Goal: Task Accomplishment & Management: Complete application form

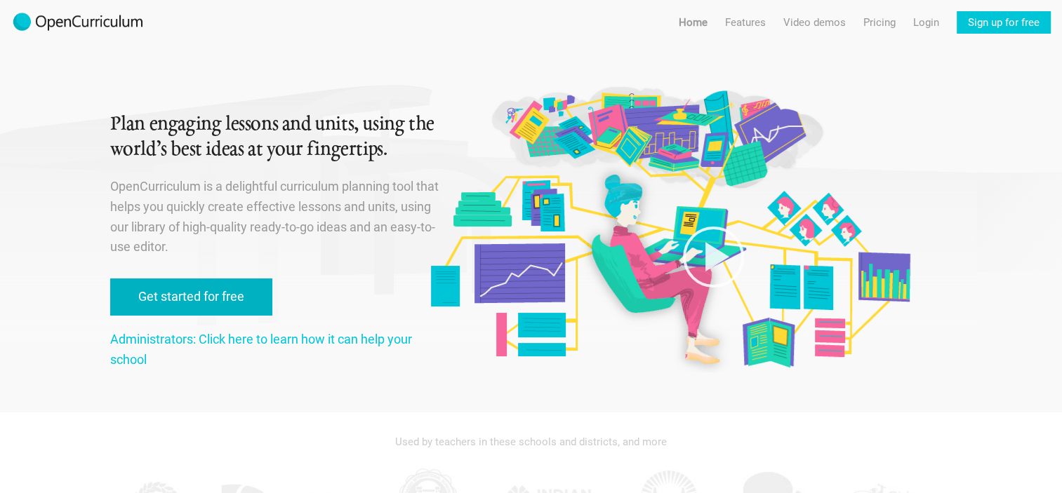
click at [223, 309] on link "Get started for free" at bounding box center [191, 297] width 162 height 37
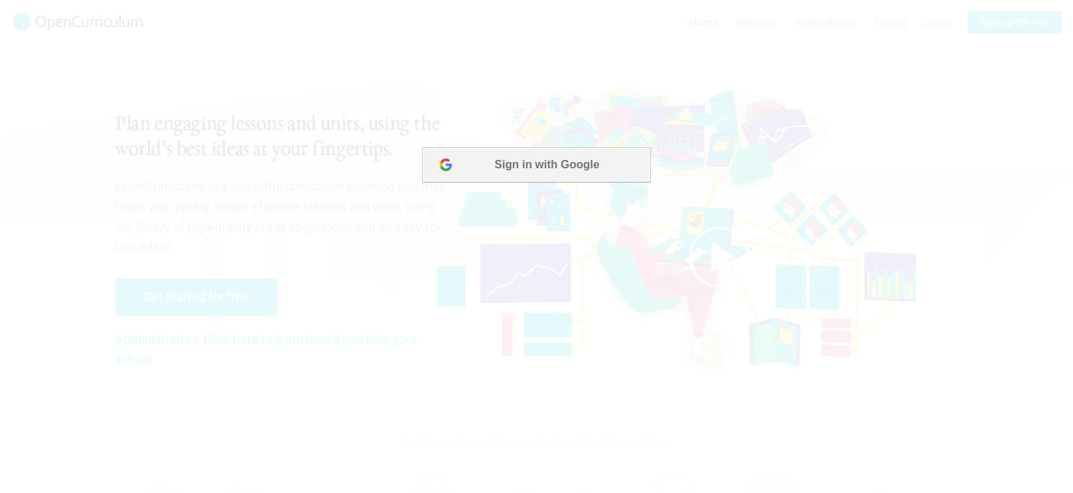
click at [553, 154] on button "Sign in with Google" at bounding box center [536, 164] width 228 height 35
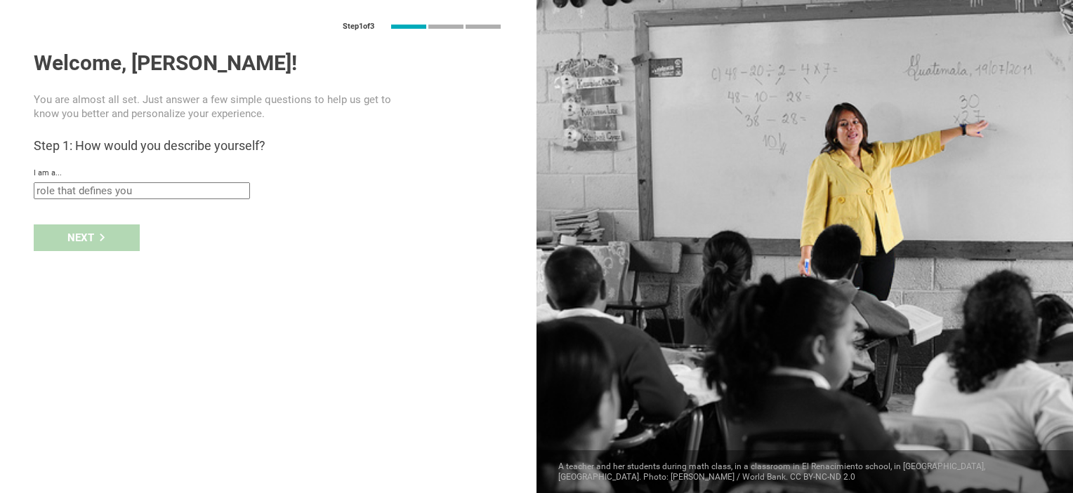
click at [69, 189] on input "text" at bounding box center [142, 190] width 216 height 17
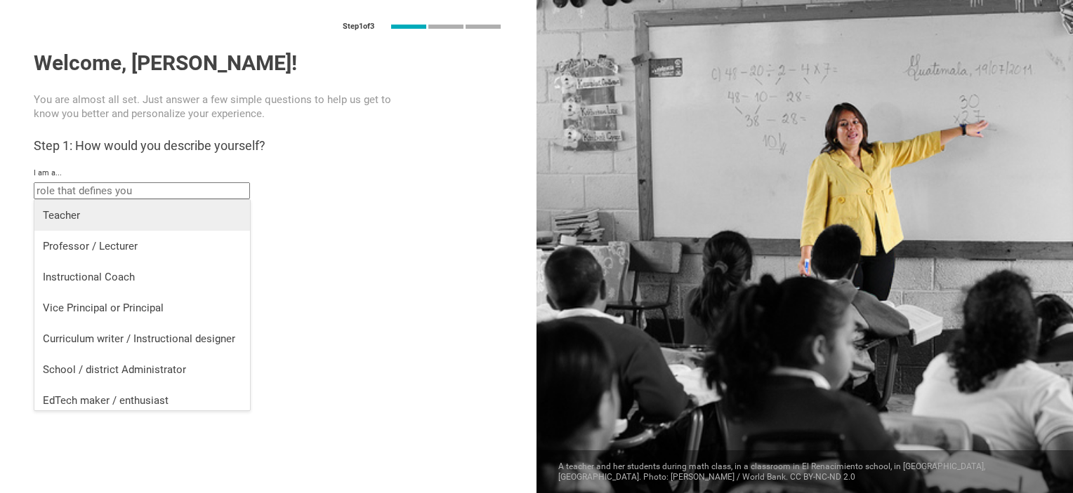
click at [58, 212] on div "Teacher" at bounding box center [142, 215] width 199 height 14
type input "Teacher"
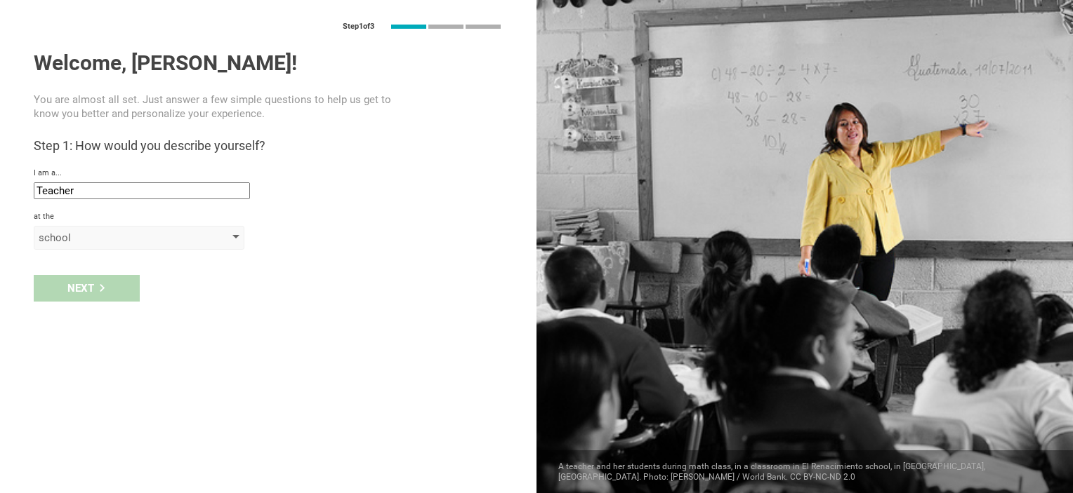
click at [56, 234] on div "school" at bounding box center [119, 238] width 161 height 14
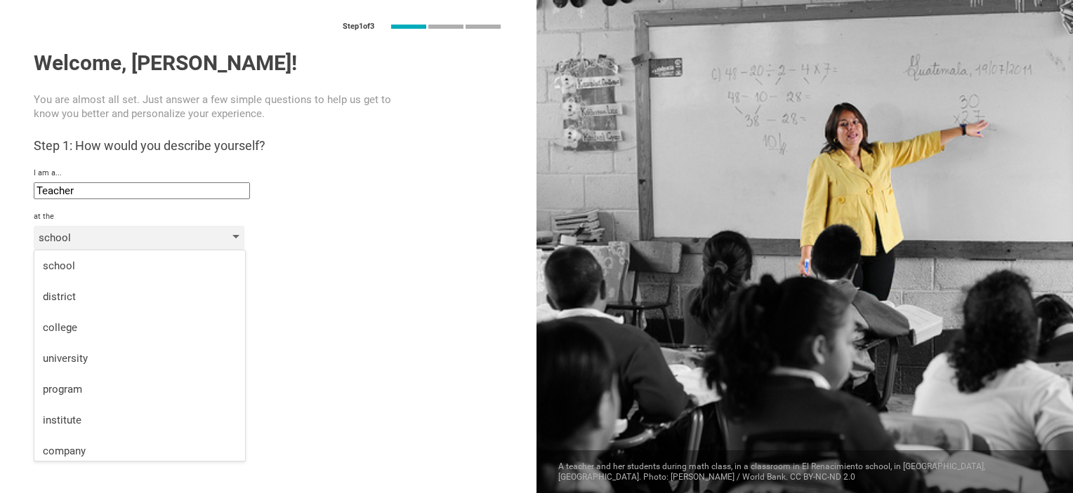
click at [55, 266] on div "school" at bounding box center [140, 266] width 194 height 14
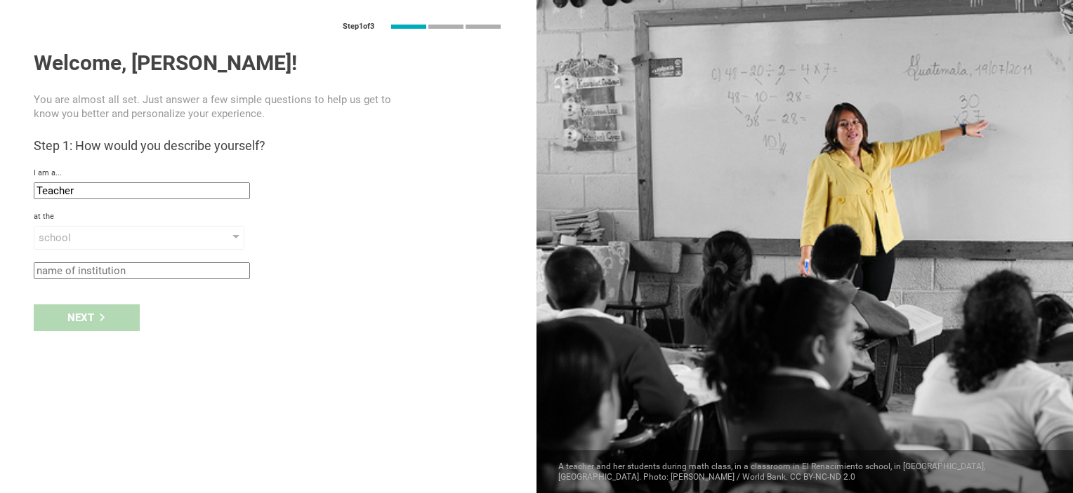
click at [78, 312] on div "Next" at bounding box center [268, 318] width 536 height 44
click at [63, 266] on input "text" at bounding box center [142, 271] width 216 height 17
type input "Kempner"
click at [84, 312] on div "Next" at bounding box center [87, 318] width 106 height 27
type input "[GEOGRAPHIC_DATA], [US_STATE]"
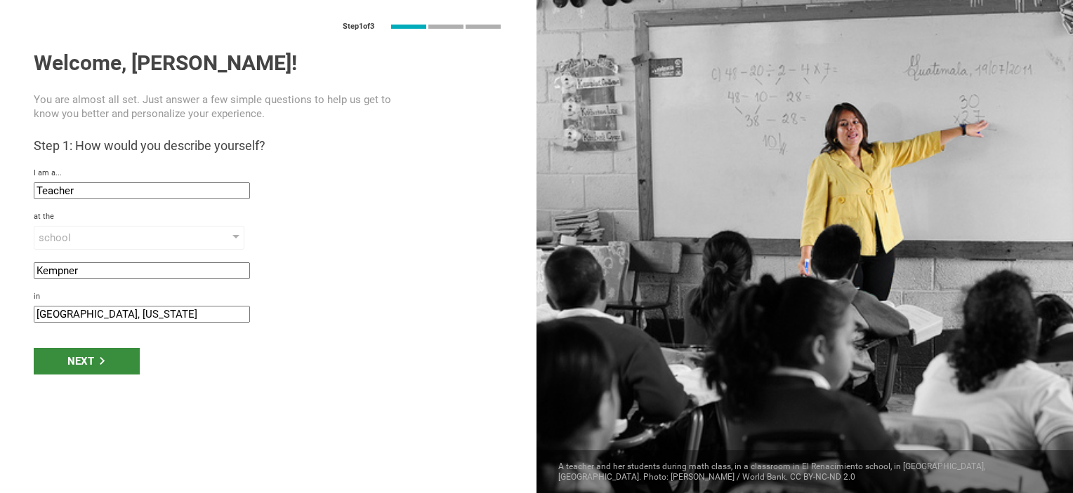
click at [81, 359] on div "Next" at bounding box center [87, 361] width 106 height 27
click at [95, 365] on div "Next" at bounding box center [87, 361] width 106 height 27
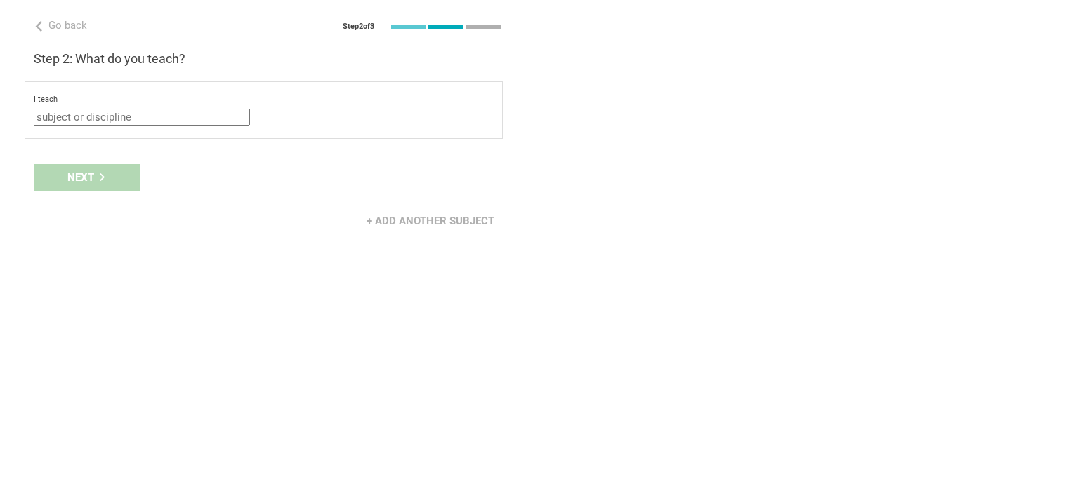
click at [69, 113] on input "text" at bounding box center [142, 117] width 216 height 17
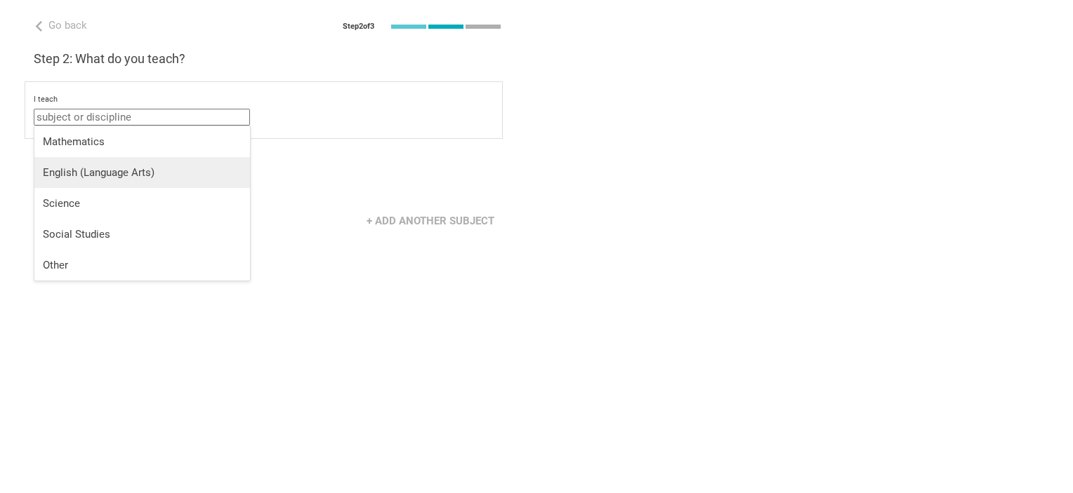
click at [62, 170] on div "English (Language Arts)" at bounding box center [142, 173] width 199 height 14
type input "English (Language Arts)"
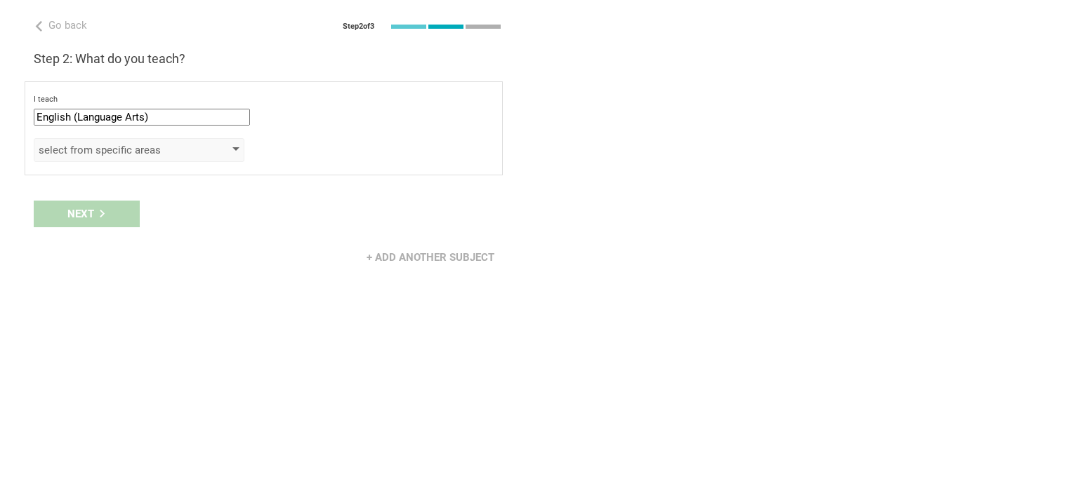
click at [62, 154] on div "select from specific areas" at bounding box center [119, 150] width 161 height 14
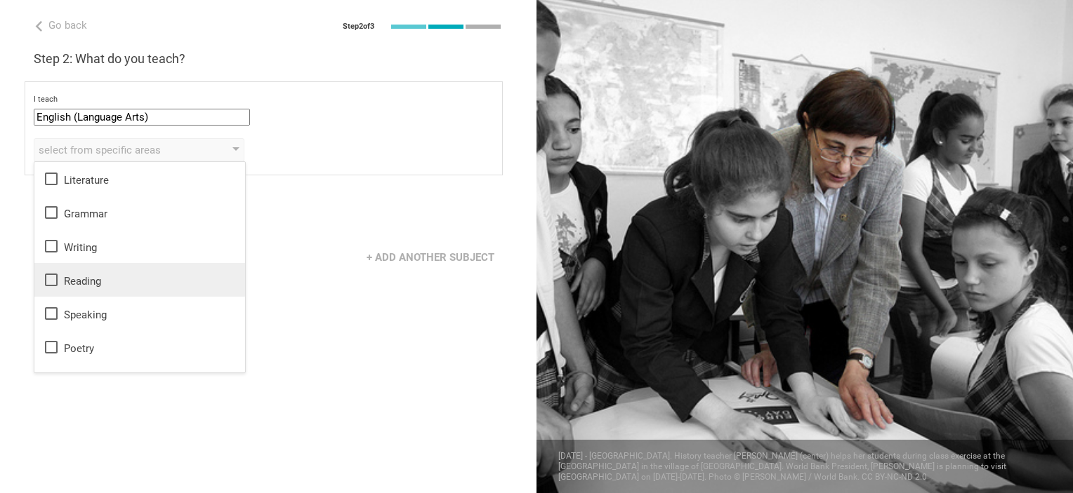
click at [55, 279] on icon at bounding box center [51, 280] width 17 height 17
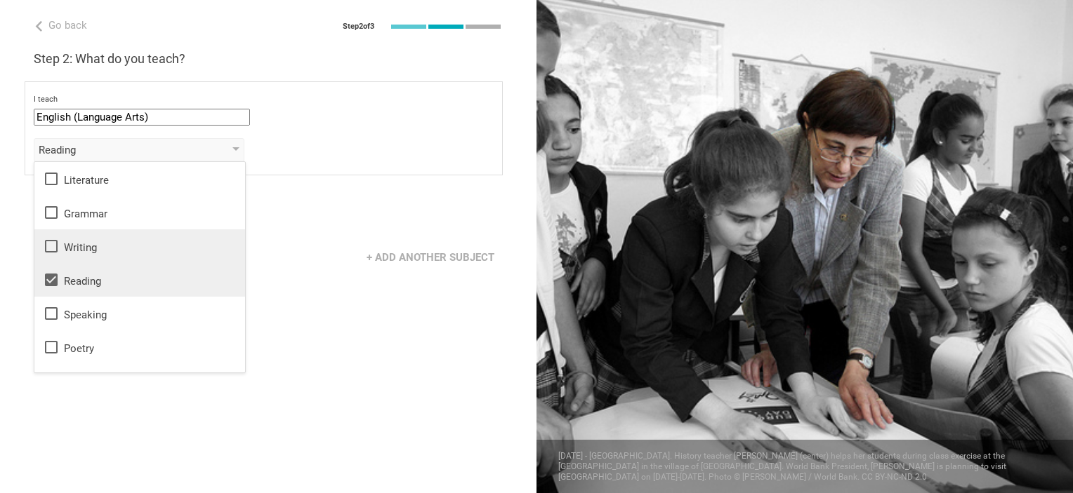
click at [55, 246] on icon at bounding box center [51, 246] width 17 height 17
click at [341, 384] on div "Go back Step 2 of 3 Welcome, [PERSON_NAME]! You are almost all set. Just answer…" at bounding box center [268, 246] width 536 height 493
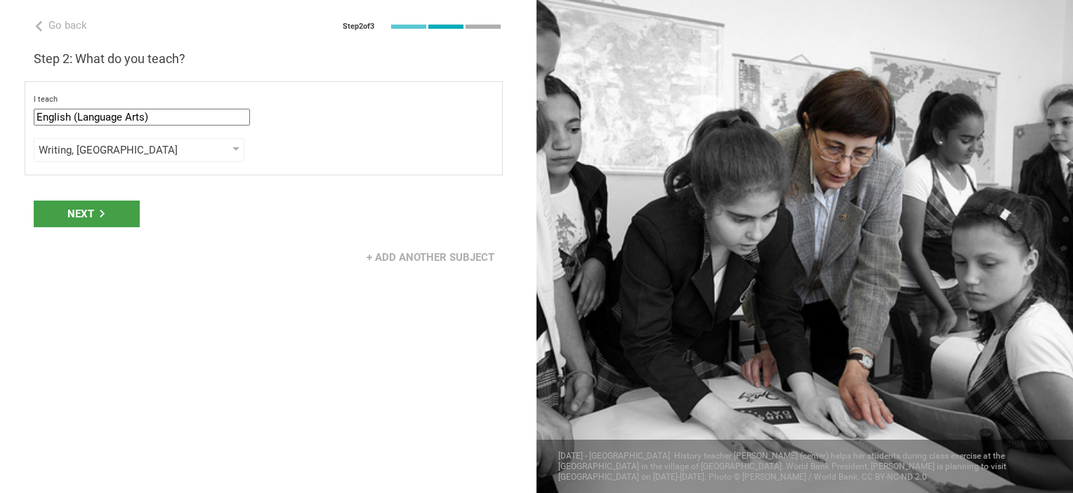
click at [102, 219] on div "Next" at bounding box center [87, 214] width 106 height 27
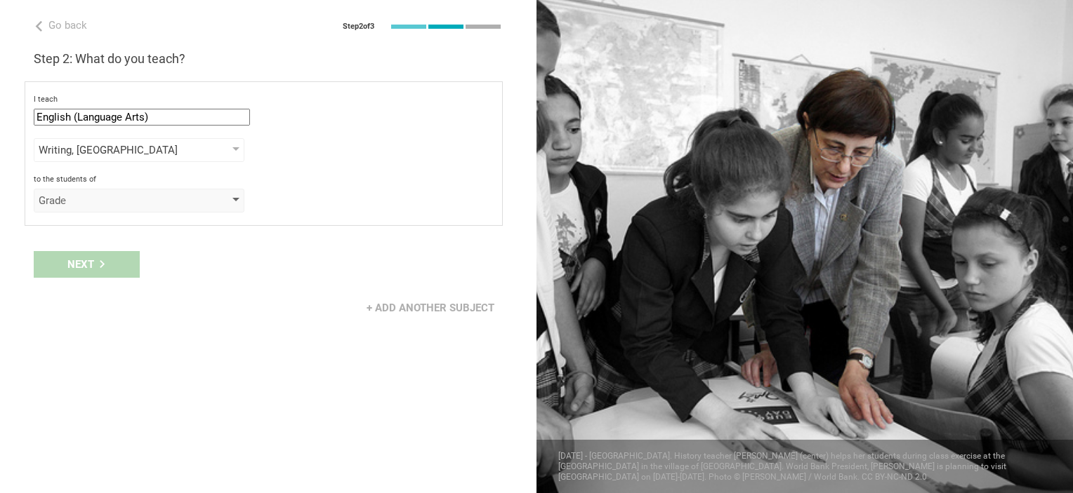
click at [59, 205] on div "Grade" at bounding box center [119, 201] width 161 height 14
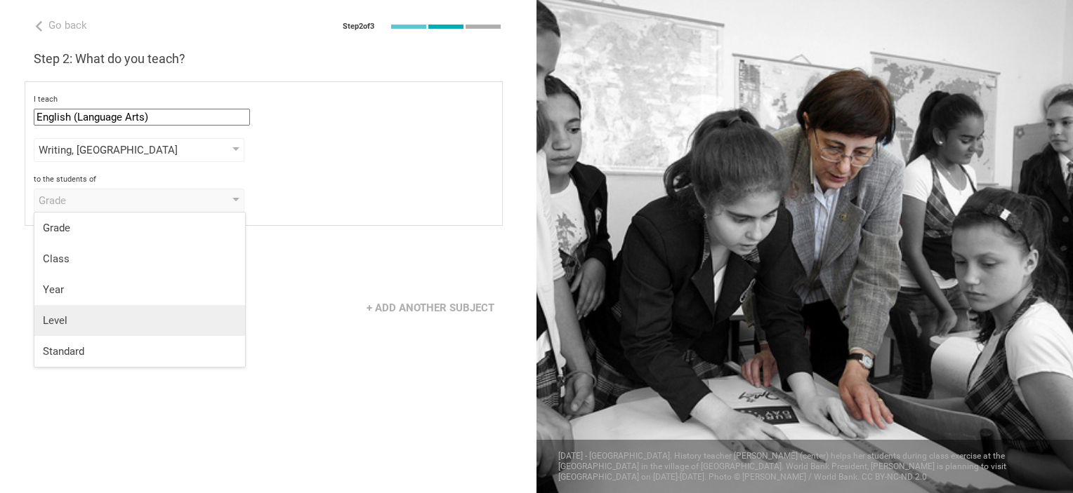
click at [58, 317] on div "Level" at bounding box center [140, 321] width 194 height 14
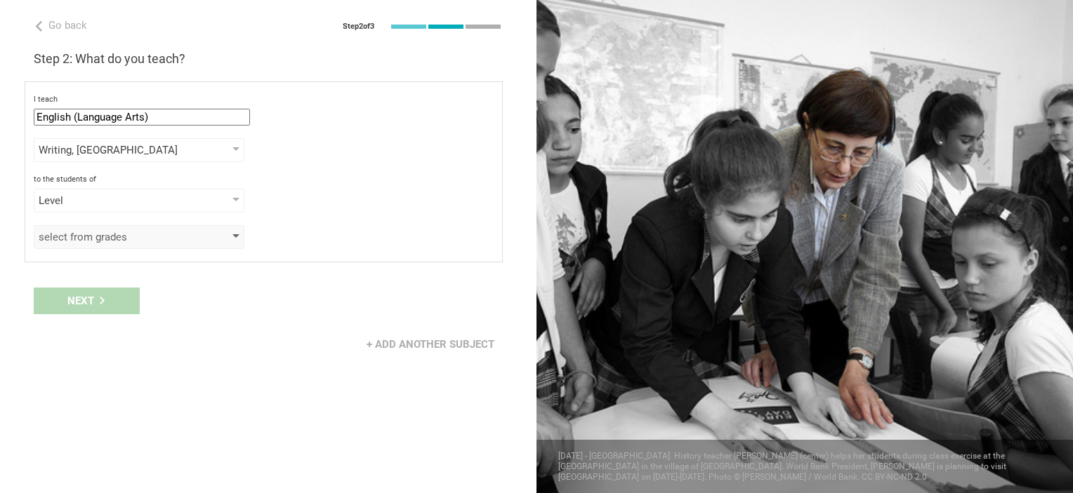
click at [60, 233] on div "select from grades" at bounding box center [119, 237] width 161 height 14
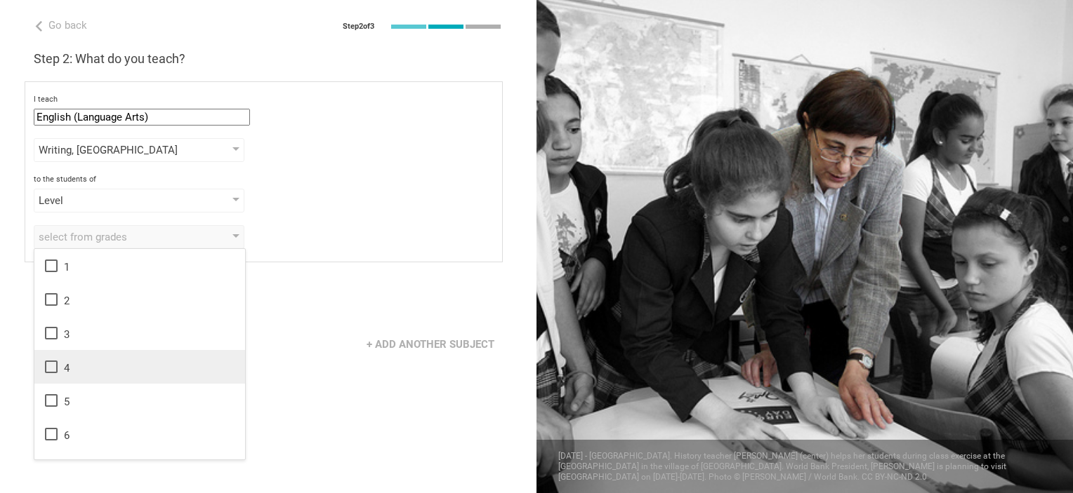
click at [46, 368] on icon at bounding box center [51, 367] width 13 height 13
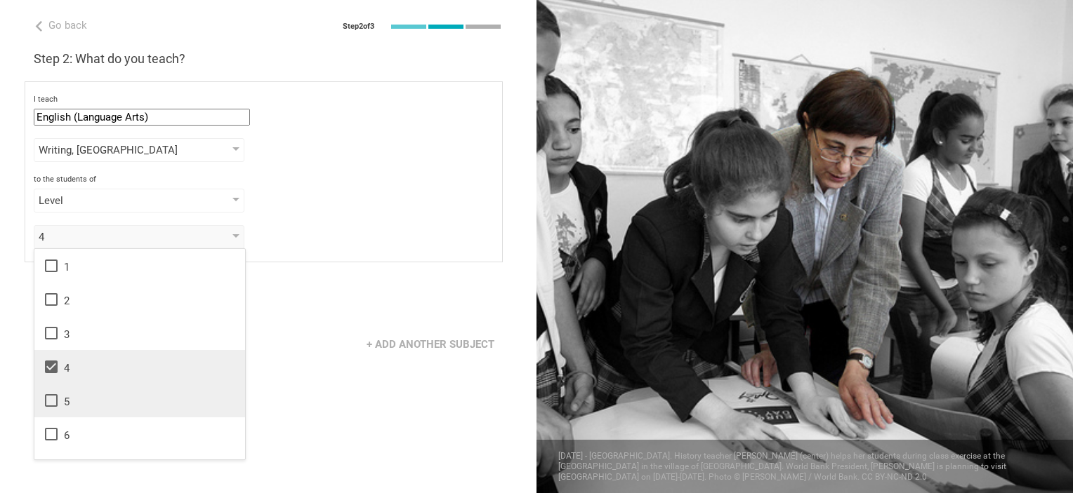
click at [53, 396] on icon at bounding box center [51, 400] width 17 height 17
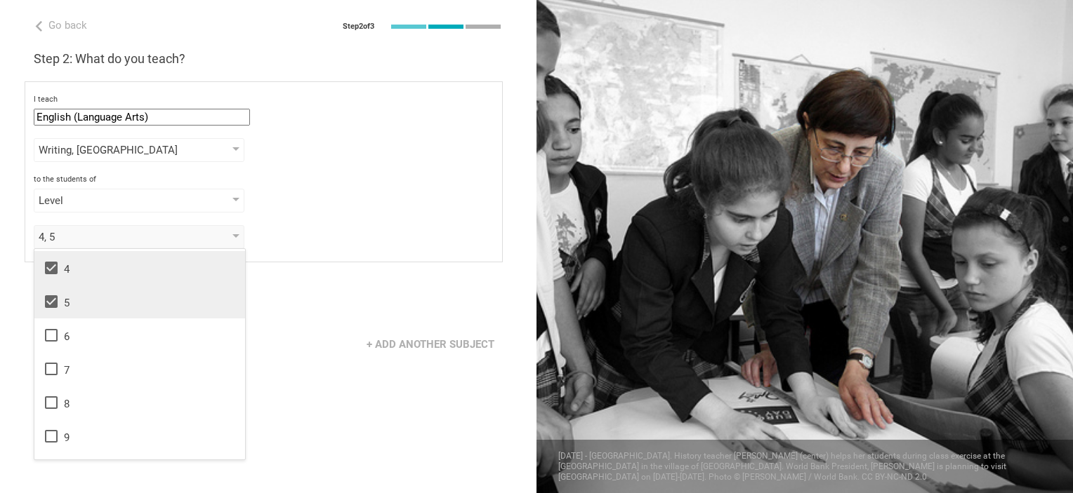
scroll to position [100, 0]
click at [317, 170] on div "I teach English (Language Arts) Mathematics English (Language Arts) Science Soc…" at bounding box center [264, 171] width 478 height 181
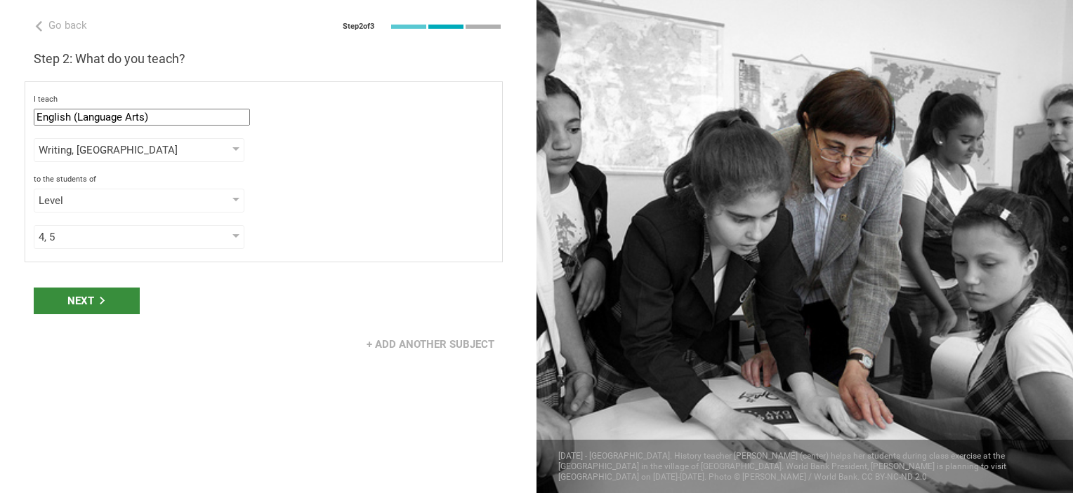
click at [59, 303] on div "Next" at bounding box center [87, 301] width 106 height 27
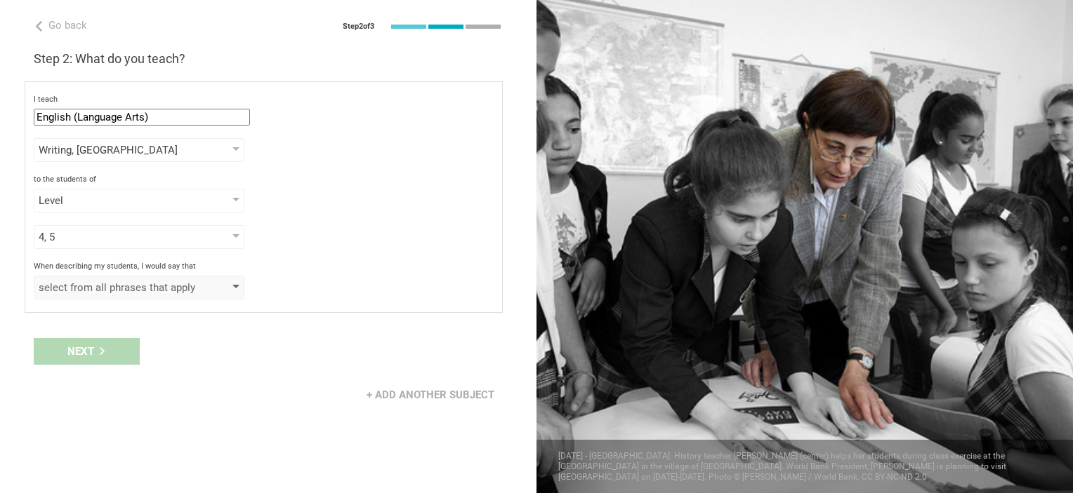
click at [56, 290] on div "select from all phrases that apply" at bounding box center [119, 288] width 161 height 14
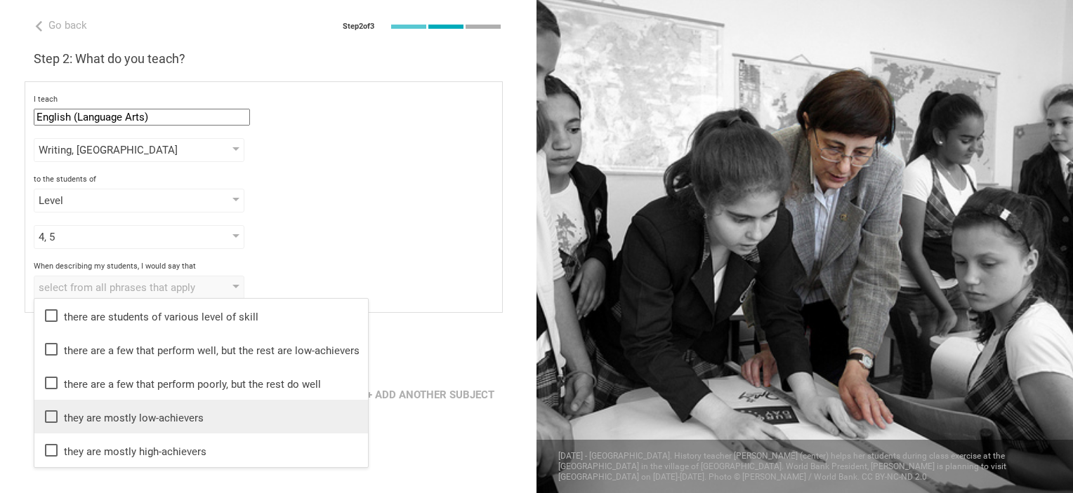
click at [48, 420] on icon at bounding box center [51, 417] width 17 height 17
click at [432, 432] on div "Go back Step 2 of 3 Welcome, [PERSON_NAME]! You are almost all set. Just answer…" at bounding box center [268, 246] width 536 height 493
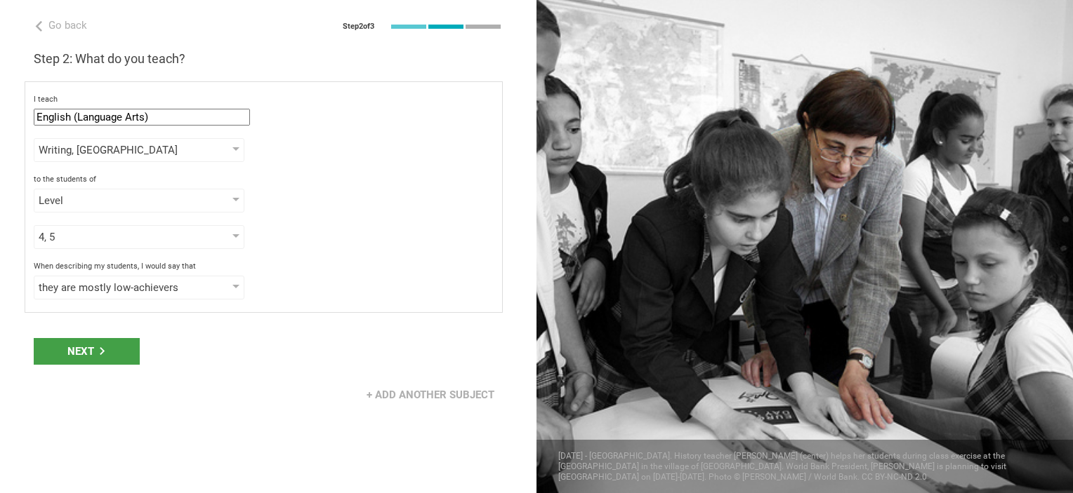
click at [81, 340] on div "Next" at bounding box center [87, 351] width 106 height 27
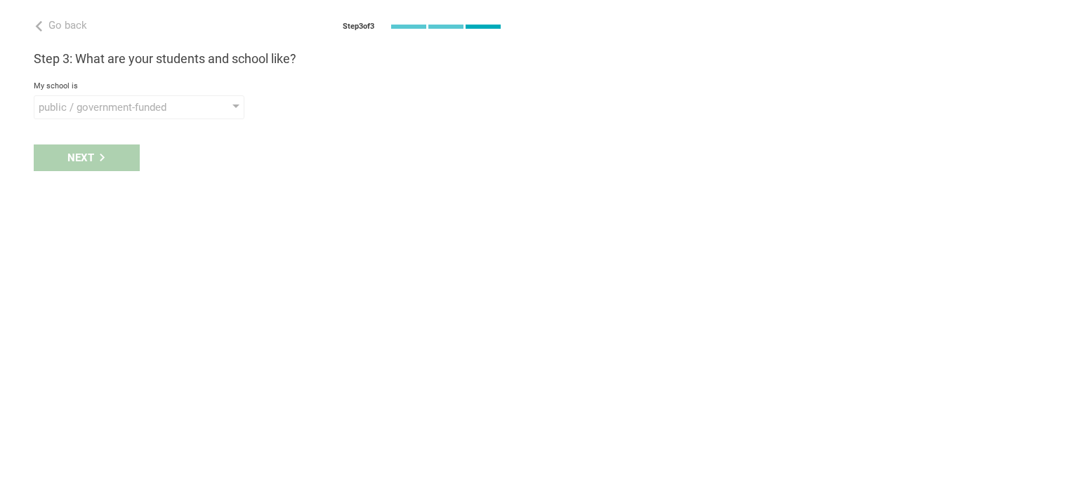
click at [61, 107] on div "public / government-funded" at bounding box center [119, 107] width 161 height 14
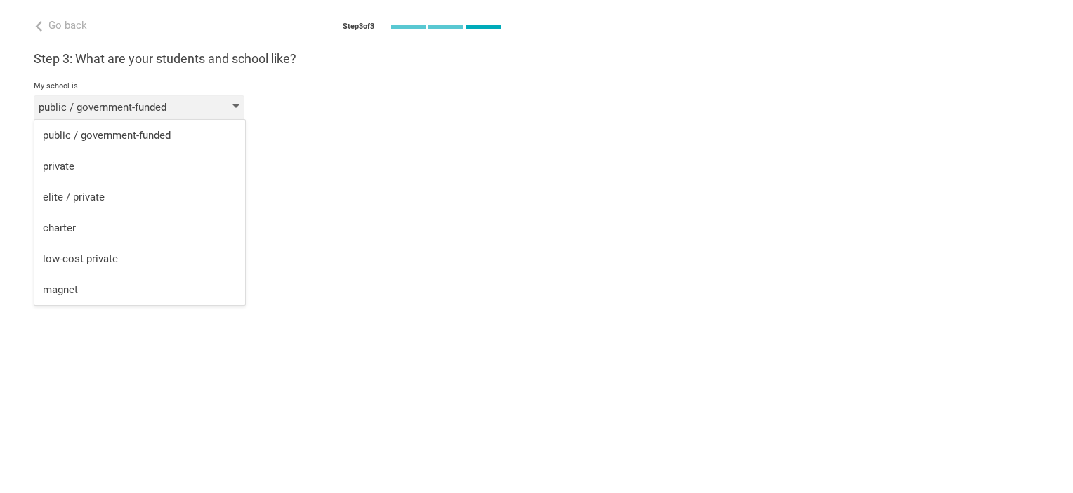
click at [54, 104] on div "public / government-funded" at bounding box center [119, 107] width 161 height 14
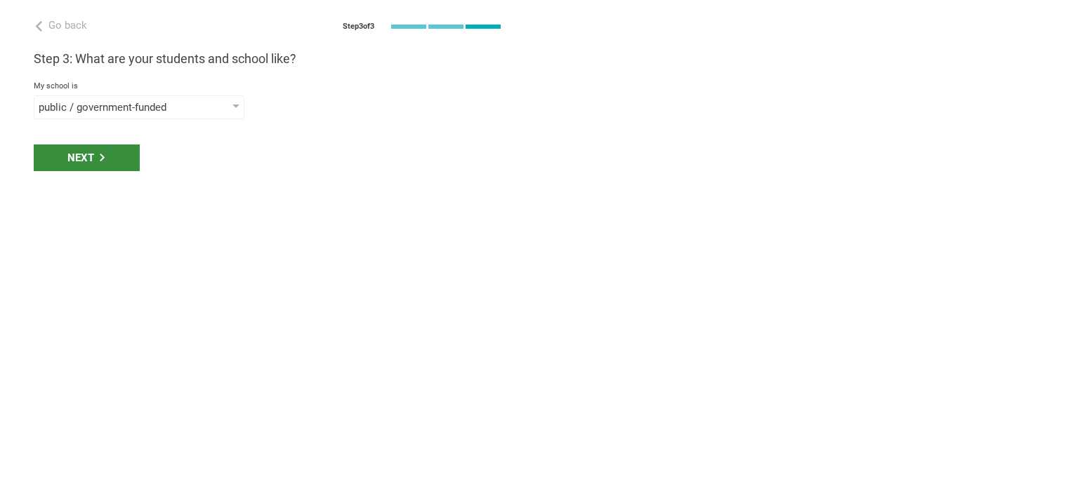
click at [83, 164] on div "Next" at bounding box center [87, 158] width 106 height 27
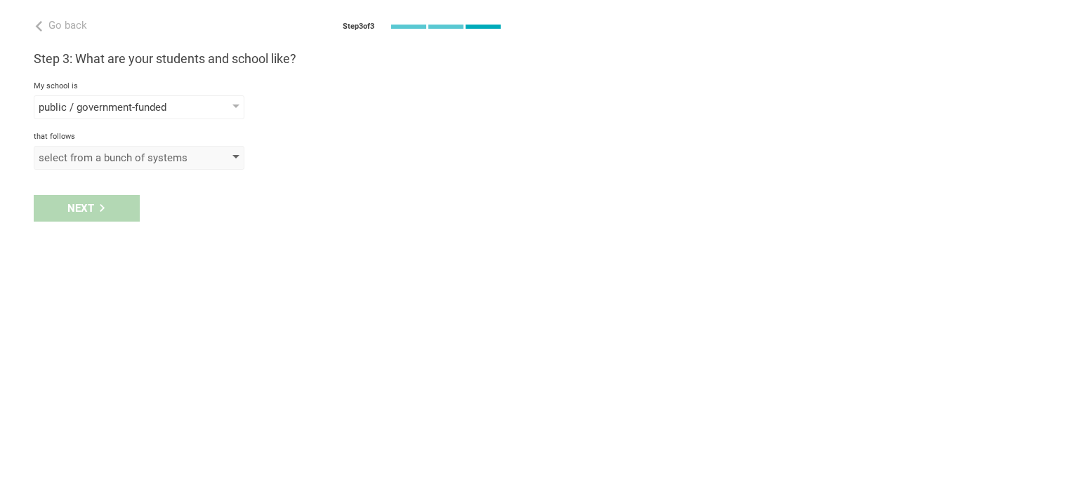
click at [85, 158] on div "select from a bunch of systems" at bounding box center [119, 158] width 161 height 14
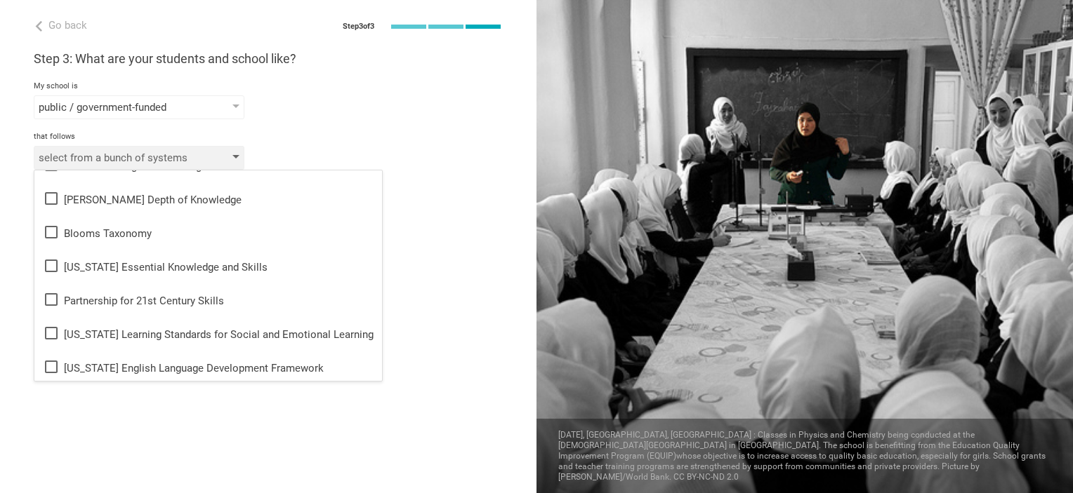
scroll to position [159, 0]
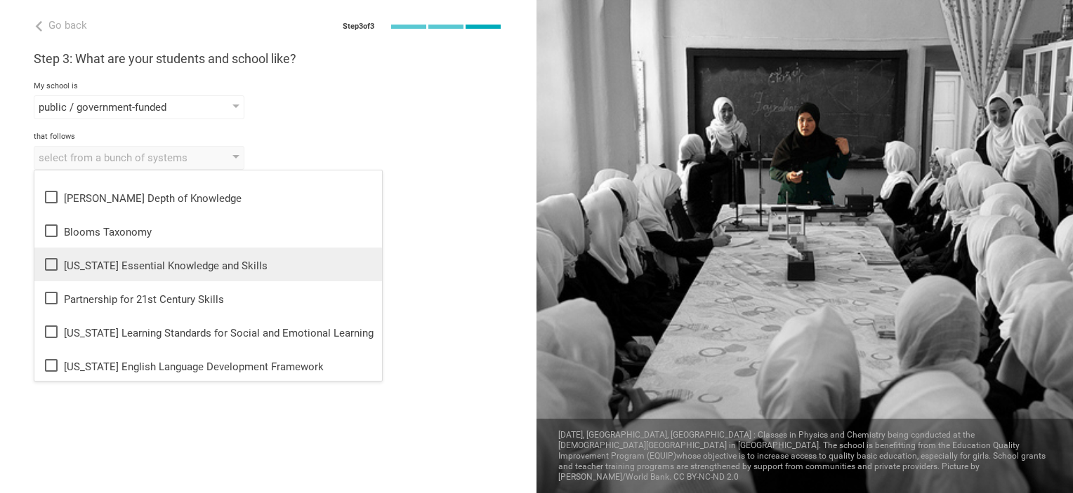
click at [46, 272] on icon at bounding box center [51, 264] width 17 height 17
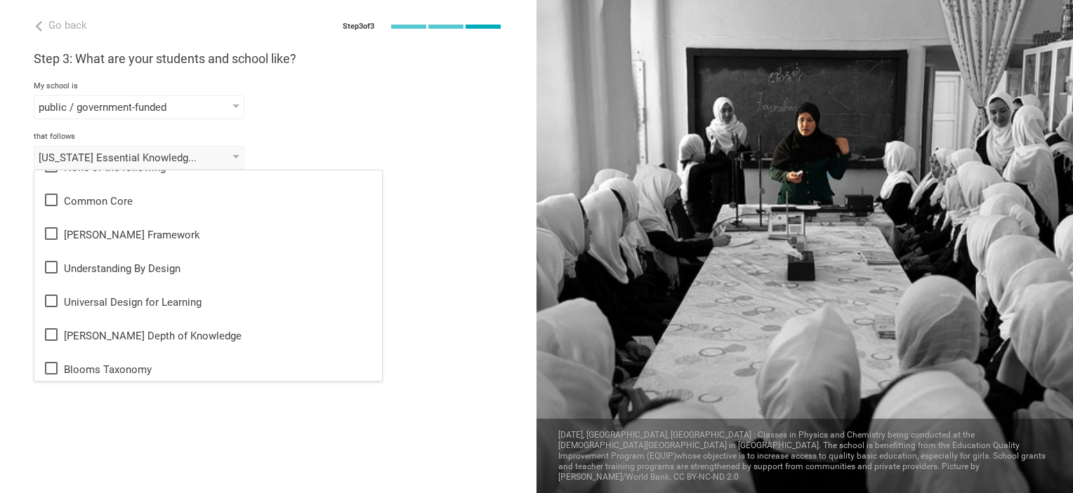
scroll to position [0, 0]
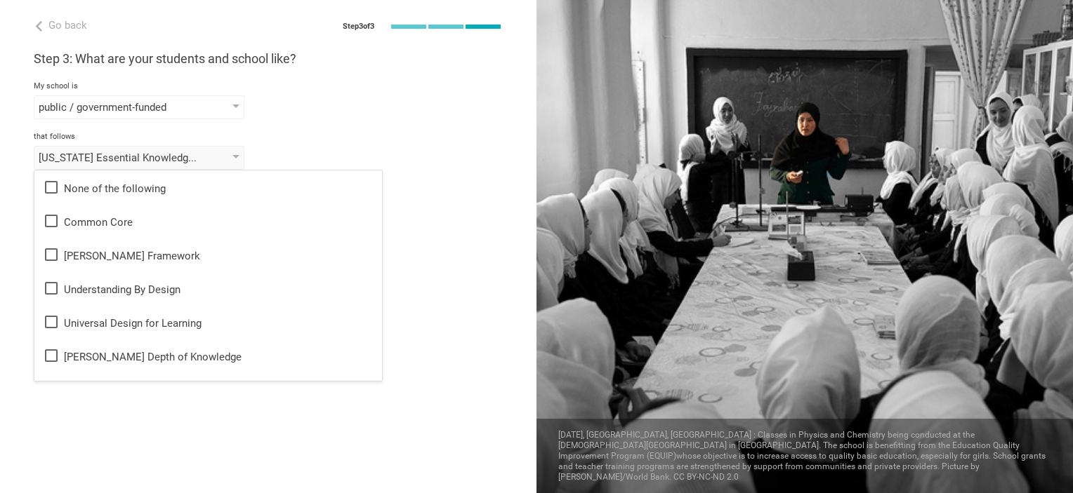
click at [57, 229] on icon at bounding box center [51, 221] width 17 height 17
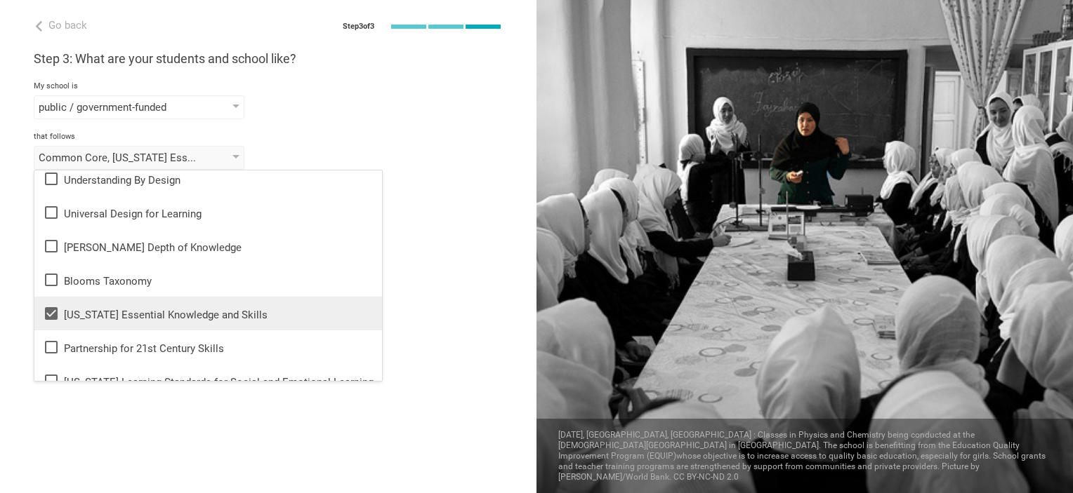
scroll to position [109, 0]
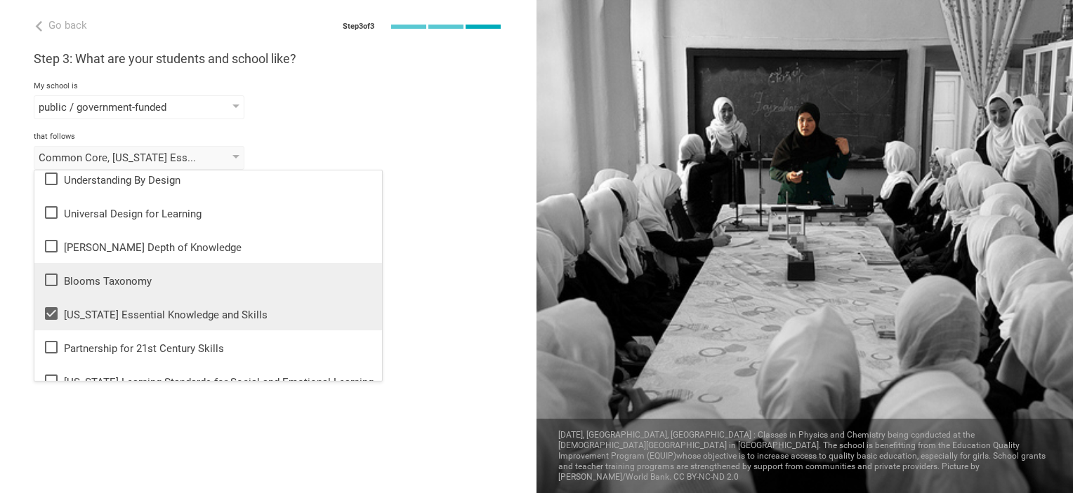
click at [50, 281] on icon at bounding box center [51, 280] width 17 height 17
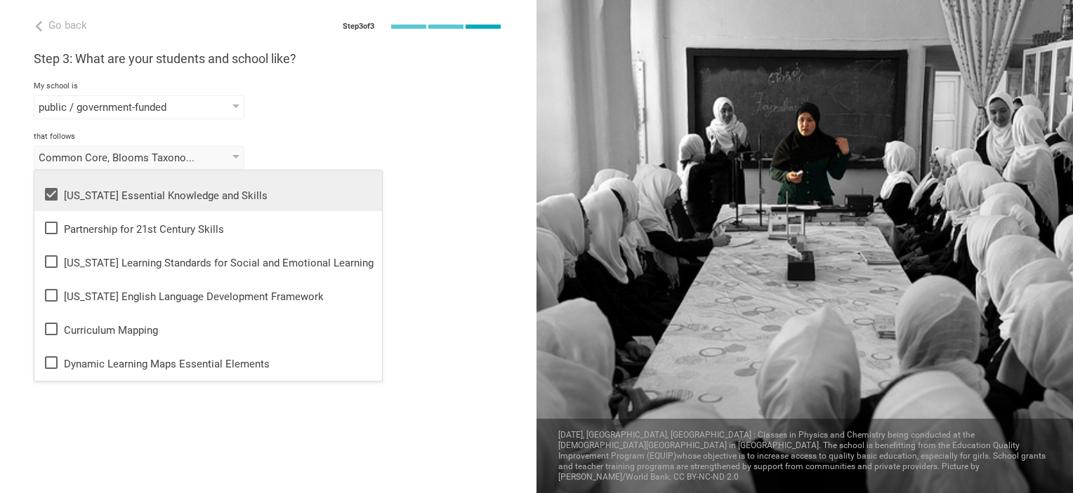
scroll to position [231, 0]
click at [374, 111] on div "public / government-funded public / government-funded private elite / private c…" at bounding box center [268, 107] width 469 height 24
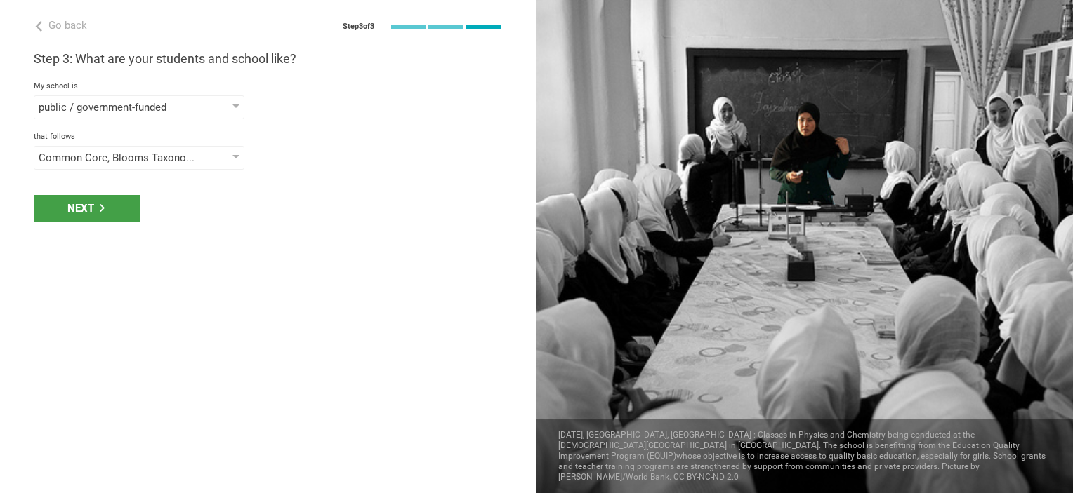
click at [70, 201] on div "Next" at bounding box center [87, 208] width 106 height 27
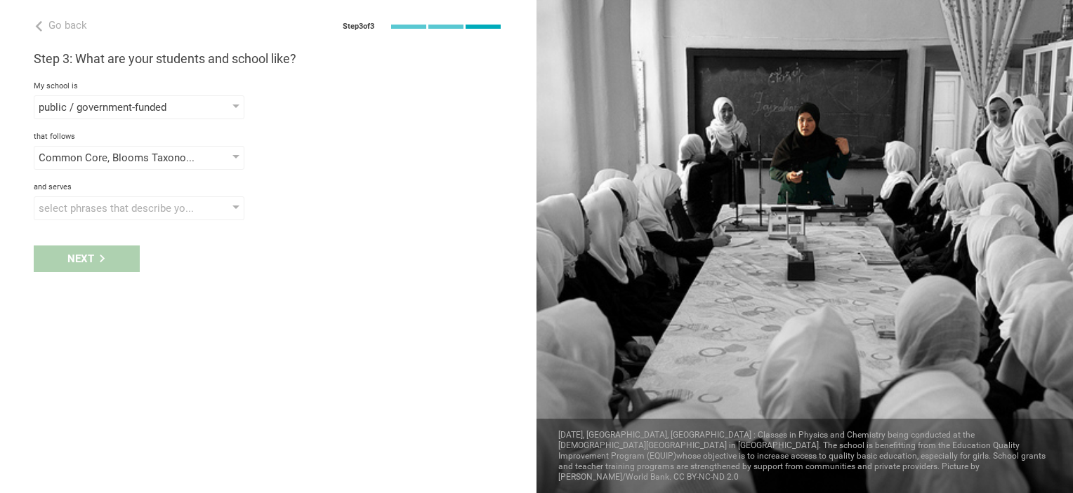
click at [235, 197] on div "select phrases that describe your student population" at bounding box center [139, 209] width 211 height 24
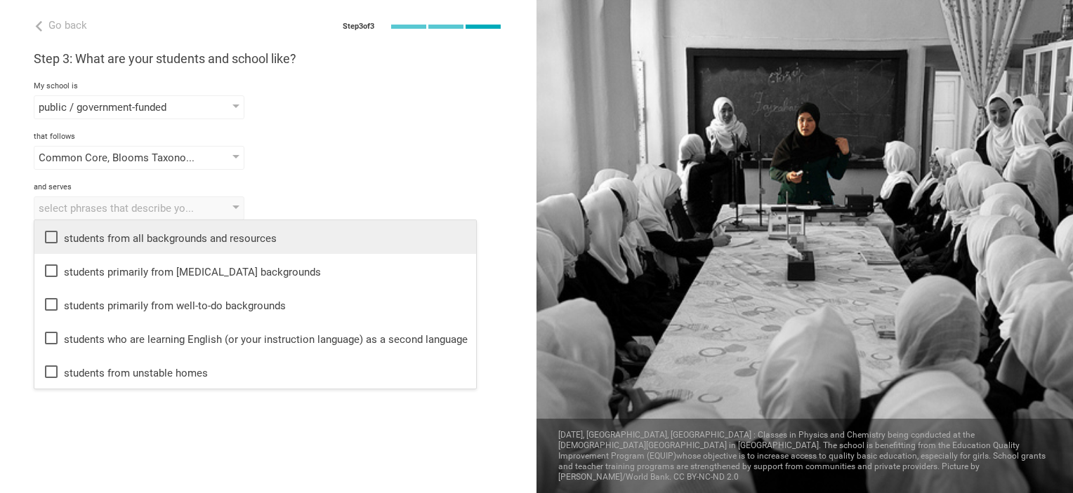
click at [43, 238] on icon at bounding box center [51, 237] width 17 height 17
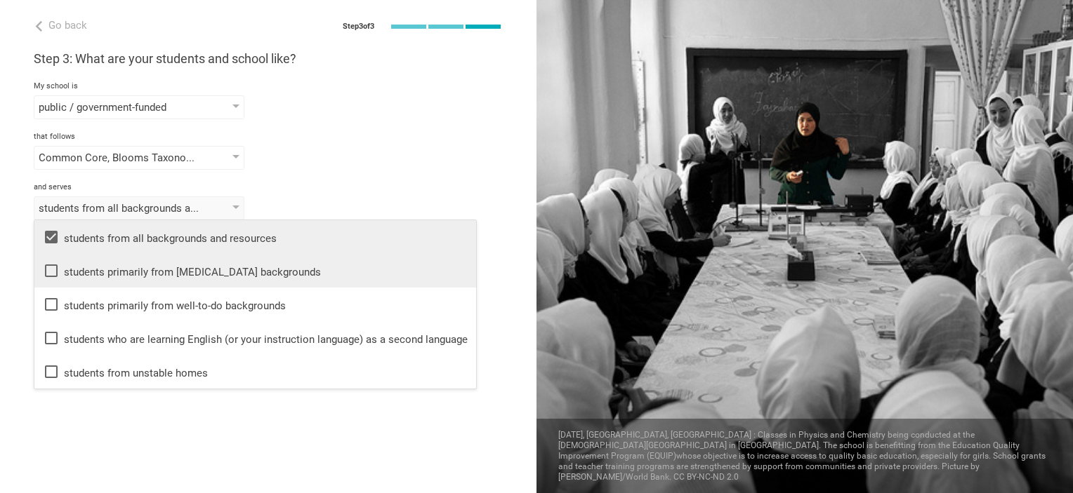
click at [45, 272] on icon at bounding box center [51, 271] width 13 height 13
click at [120, 436] on div "Go back Step 3 of 3 Welcome, [PERSON_NAME]! You are almost all set. Just answer…" at bounding box center [268, 246] width 536 height 493
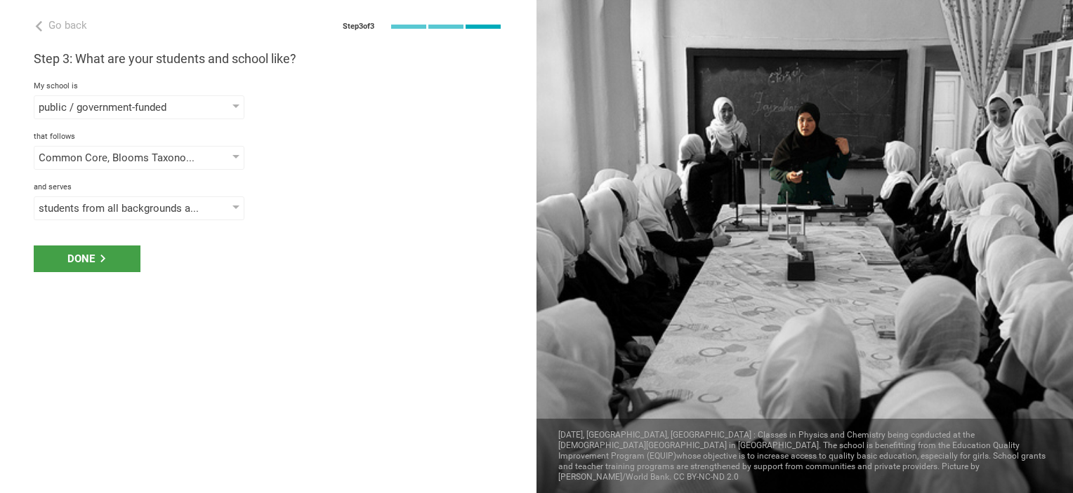
click at [65, 264] on div "Done" at bounding box center [87, 259] width 107 height 27
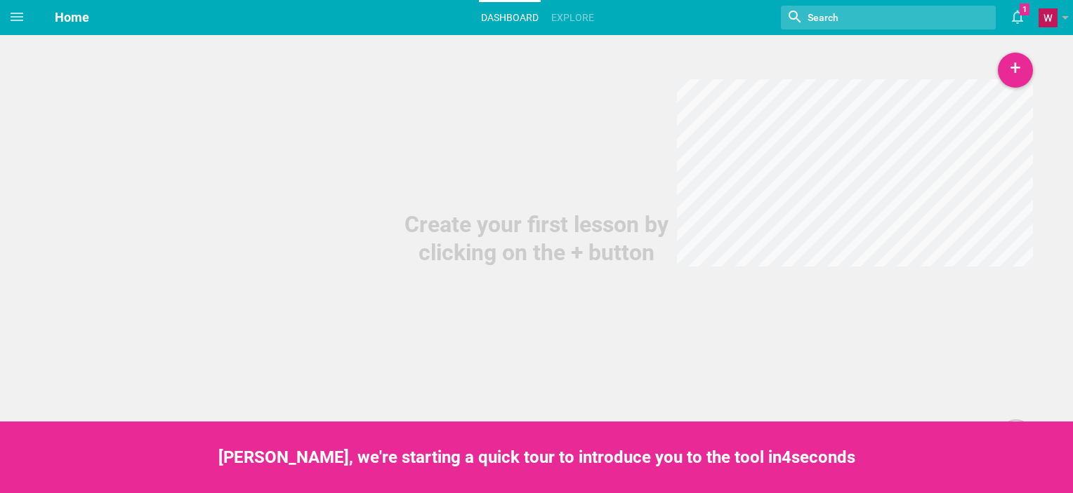
click at [1022, 66] on div "+" at bounding box center [1014, 70] width 35 height 35
click at [985, 144] on link "Unit" at bounding box center [979, 139] width 105 height 31
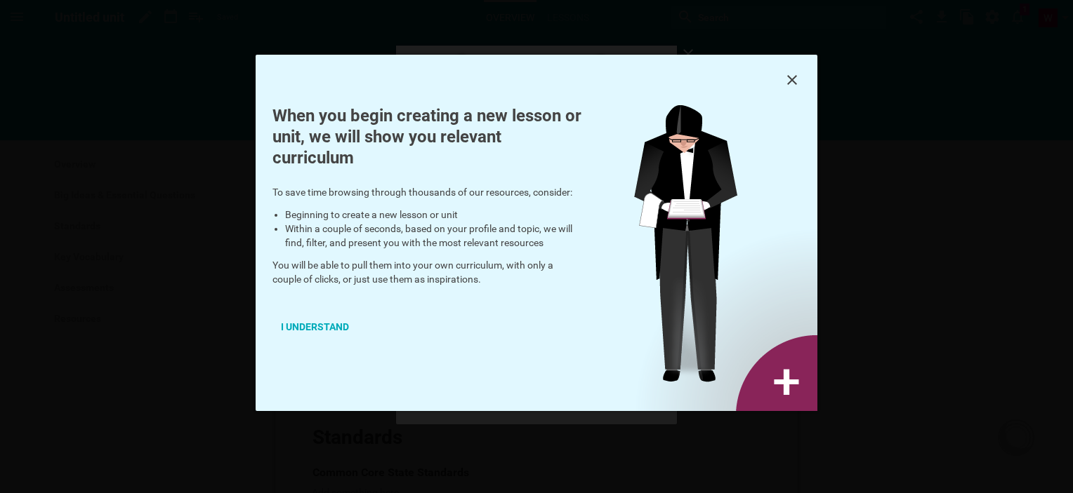
click at [314, 328] on div "I understand" at bounding box center [314, 327] width 85 height 31
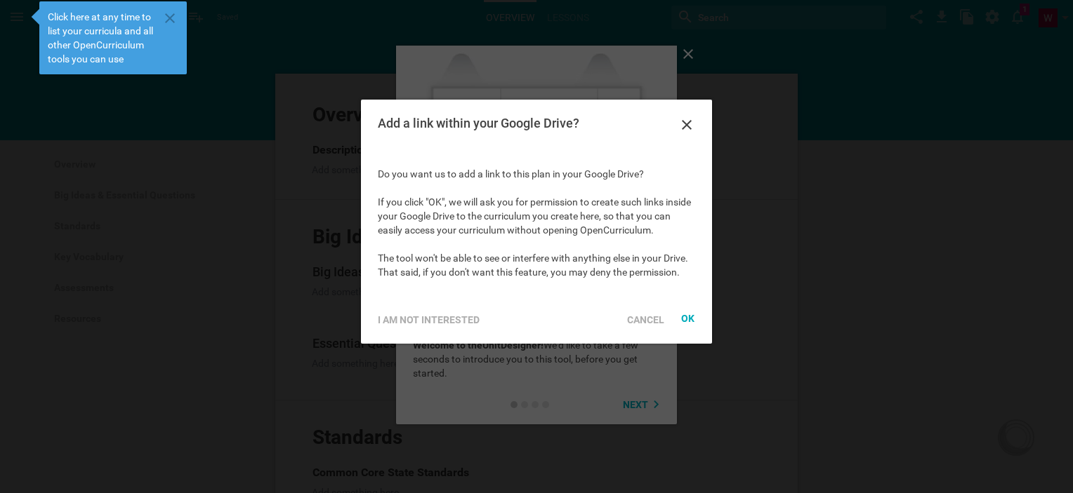
click at [693, 129] on icon at bounding box center [686, 125] width 17 height 17
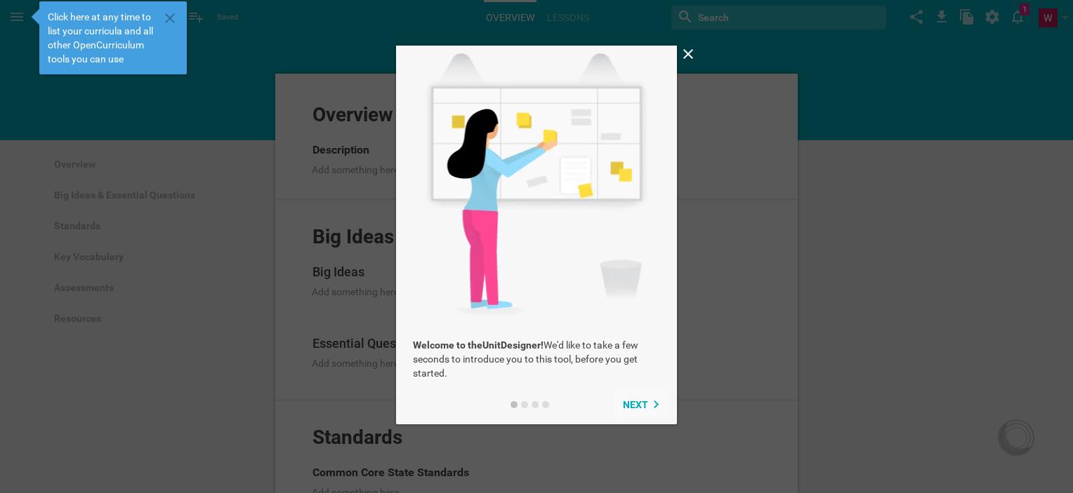
click at [644, 410] on span "Next" at bounding box center [635, 404] width 25 height 11
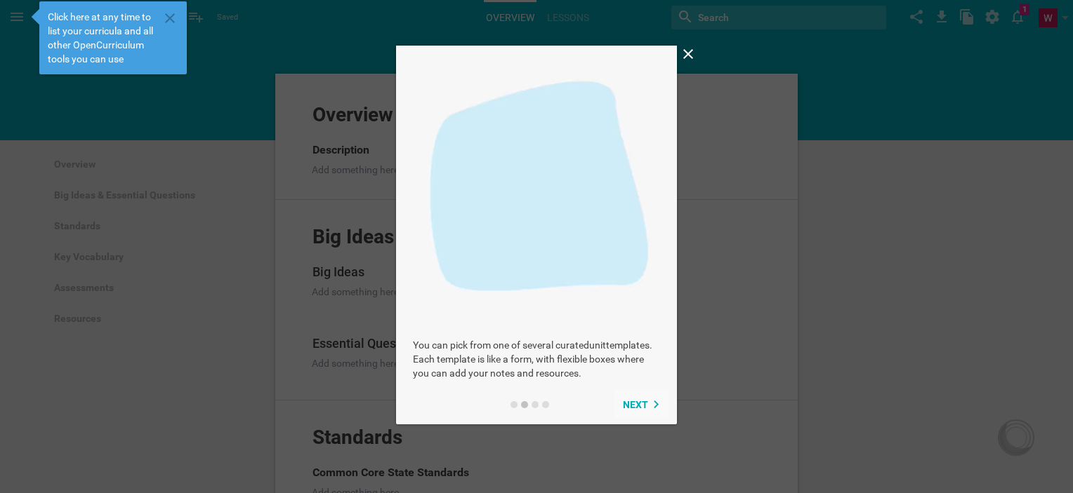
click at [649, 394] on button "Next" at bounding box center [641, 405] width 54 height 28
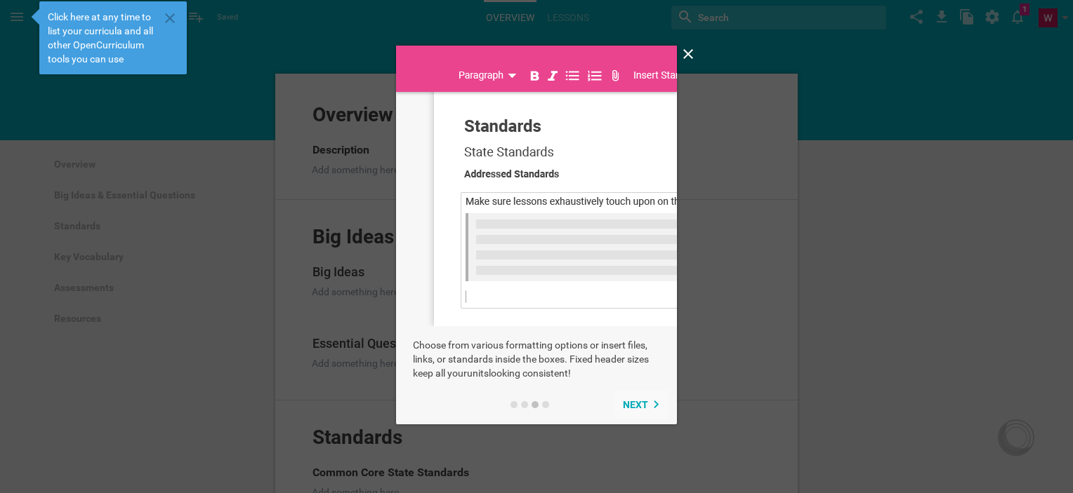
click at [632, 417] on button "Next" at bounding box center [641, 405] width 54 height 28
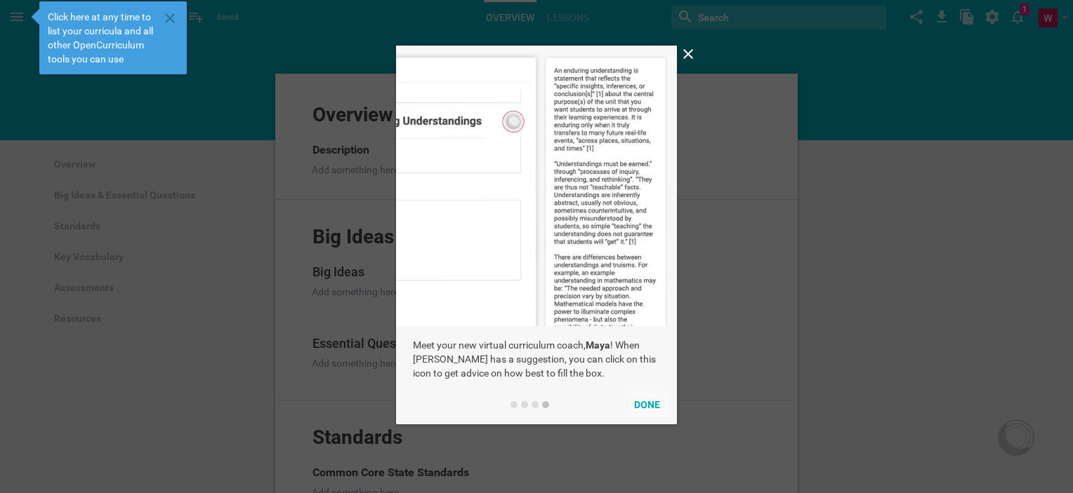
click at [649, 406] on button "Done" at bounding box center [646, 405] width 43 height 28
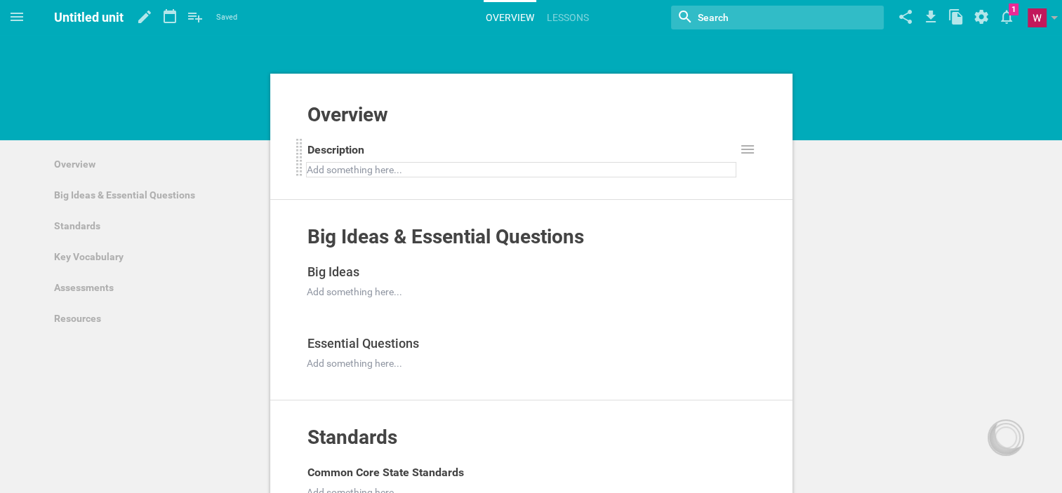
click at [359, 176] on div "Add something here..." at bounding box center [521, 169] width 430 height 15
click at [389, 171] on div at bounding box center [521, 170] width 428 height 14
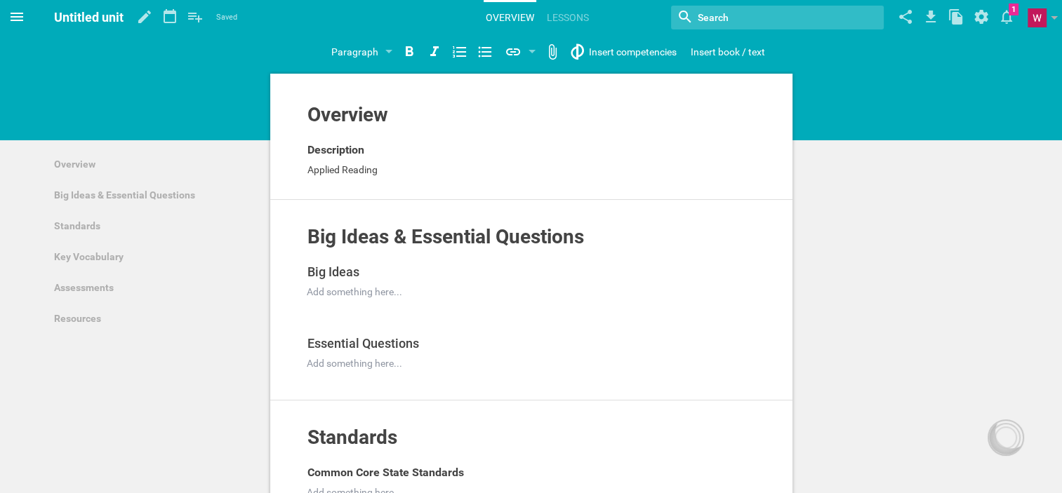
click at [0, 19] on span at bounding box center [17, 17] width 34 height 34
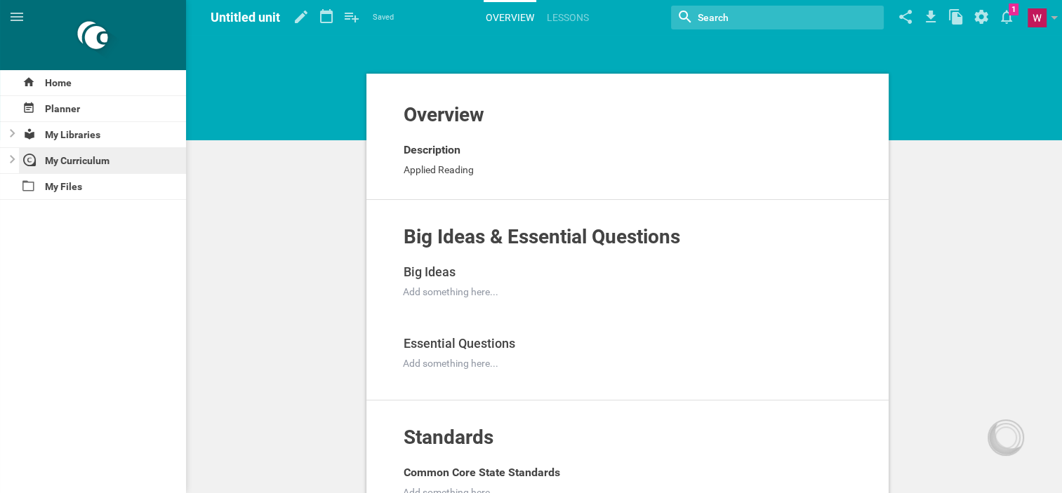
click at [74, 160] on div "My Curriculum" at bounding box center [103, 160] width 168 height 25
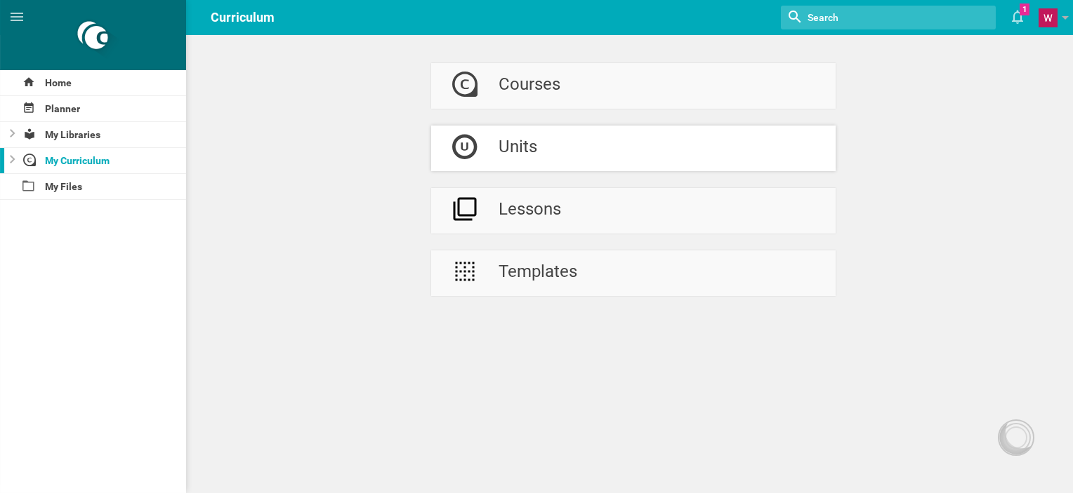
click at [522, 146] on div "Units" at bounding box center [517, 149] width 39 height 46
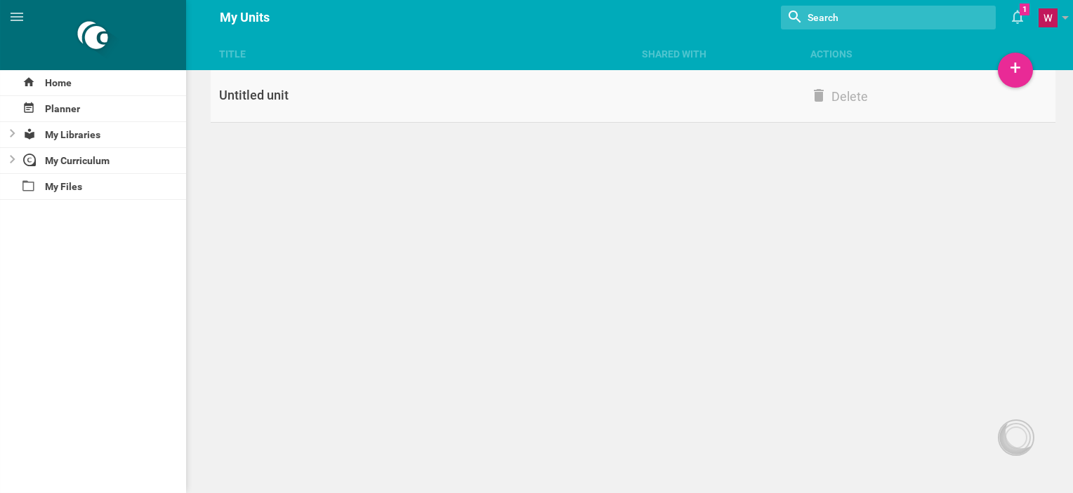
click at [265, 94] on div "Untitled unit" at bounding box center [422, 95] width 422 height 17
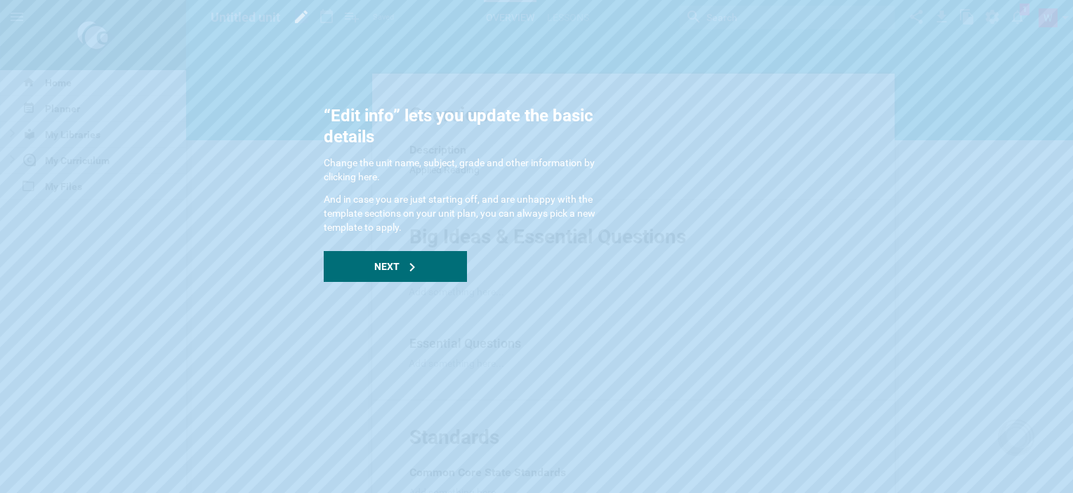
click at [403, 262] on div "Next" at bounding box center [395, 266] width 143 height 31
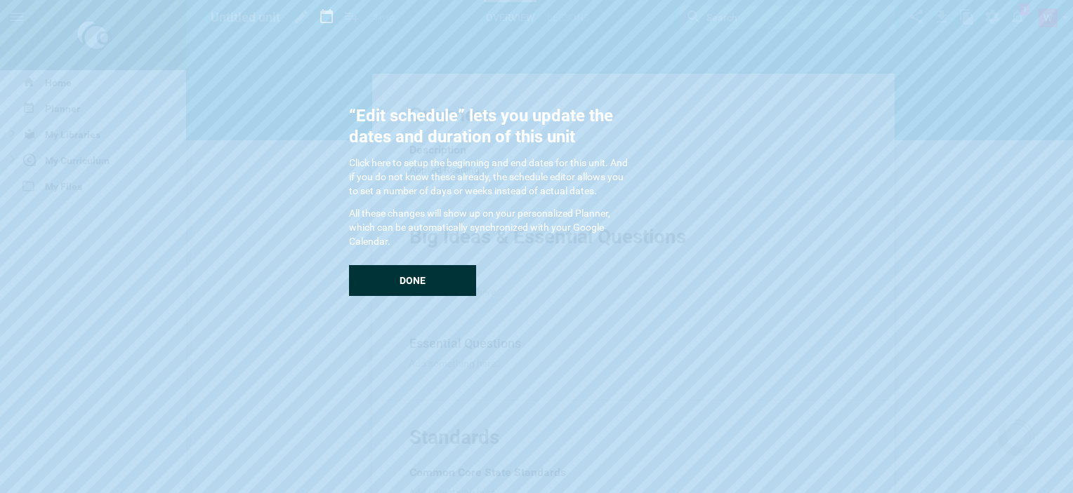
click at [434, 280] on div "Done" at bounding box center [412, 280] width 127 height 31
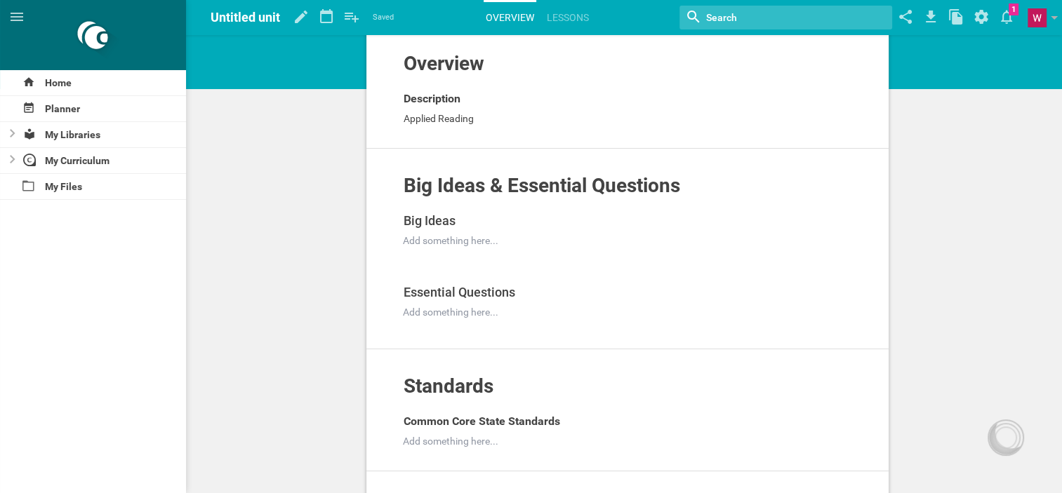
scroll to position [52, 0]
click at [474, 237] on div at bounding box center [618, 240] width 428 height 14
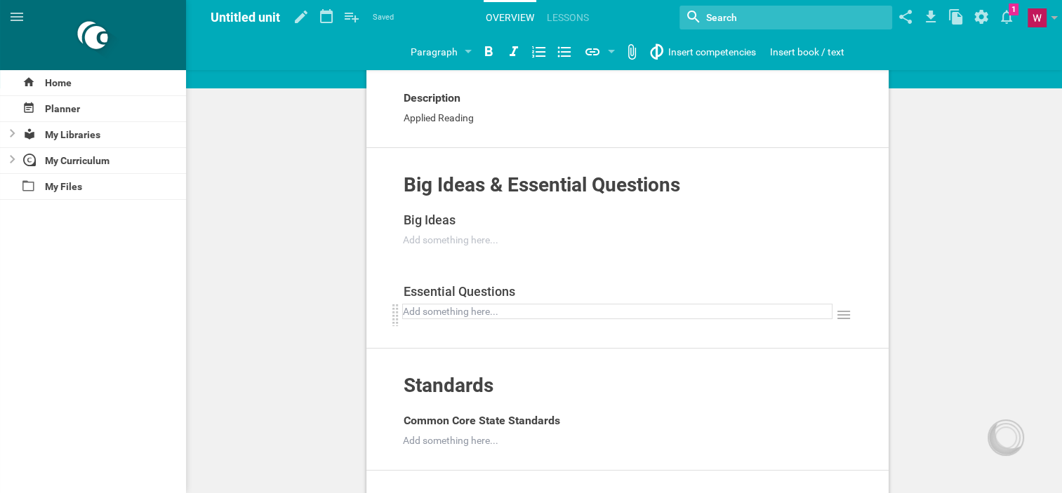
click at [486, 314] on div at bounding box center [618, 312] width 428 height 14
click at [837, 321] on icon at bounding box center [843, 315] width 17 height 17
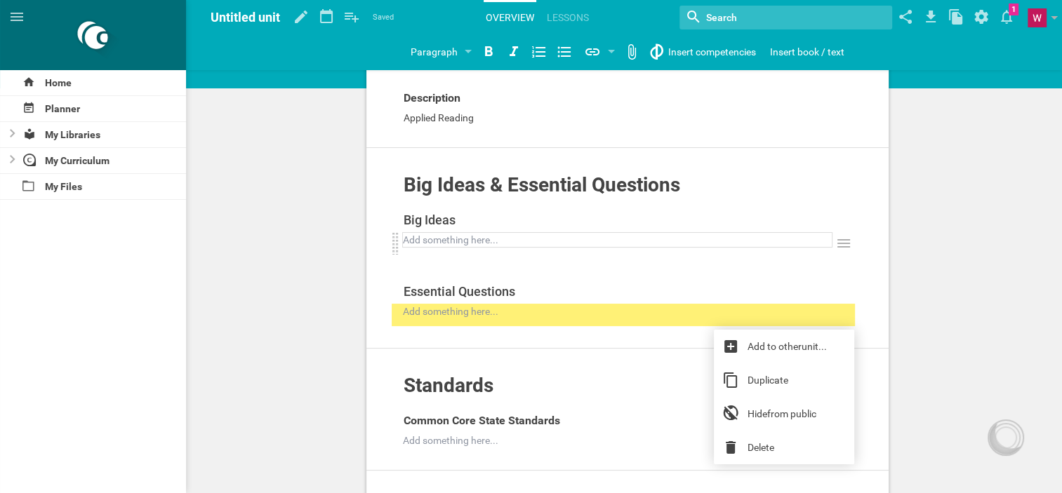
click at [764, 242] on div at bounding box center [618, 240] width 428 height 14
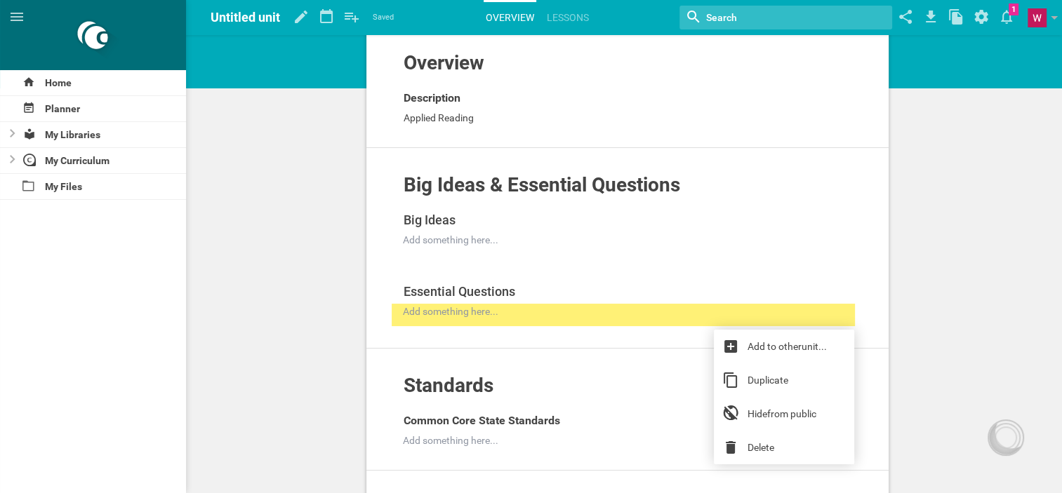
click at [582, 19] on link "Lessons" at bounding box center [568, 17] width 46 height 31
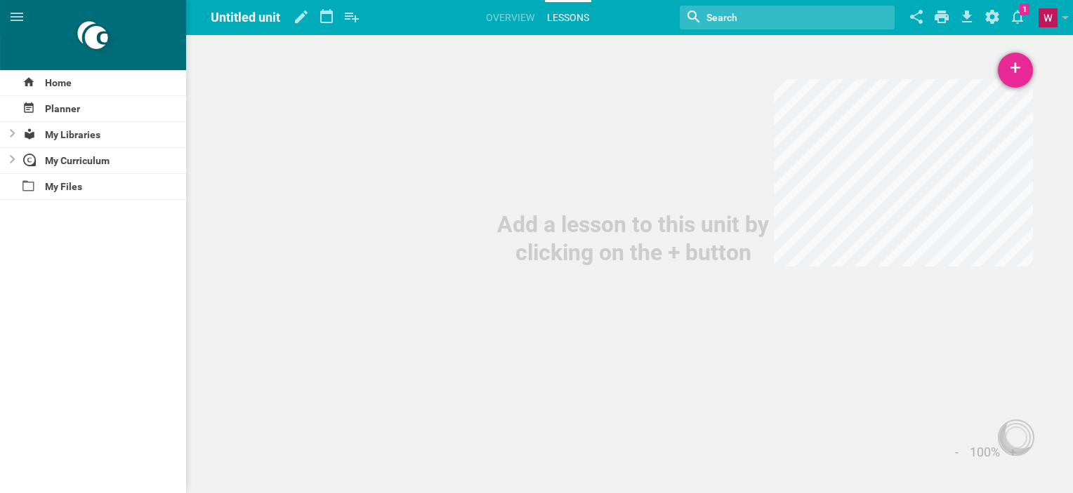
click at [1018, 72] on div "+" at bounding box center [1014, 70] width 35 height 35
click at [921, 145] on link "Existing Lesson or URL..." at bounding box center [948, 140] width 168 height 31
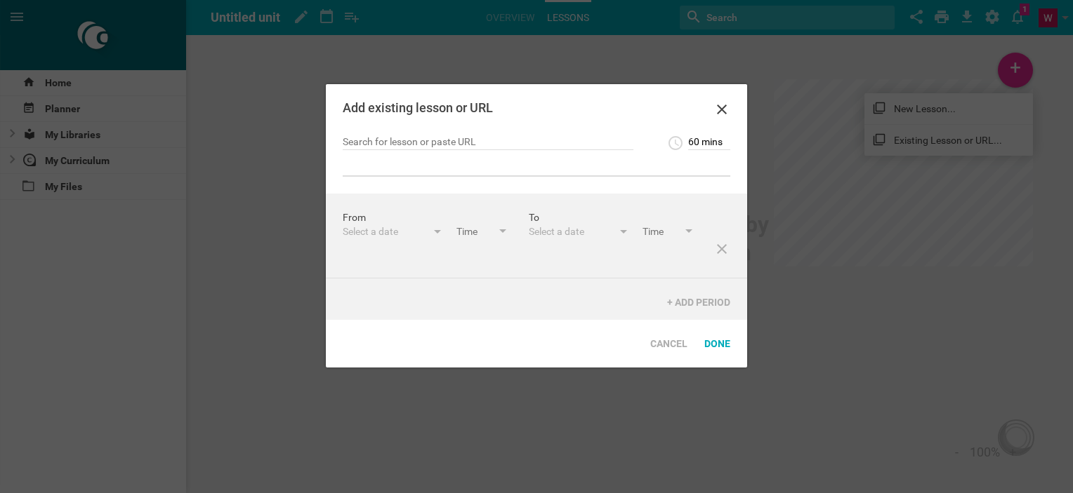
click at [721, 104] on icon at bounding box center [721, 109] width 17 height 17
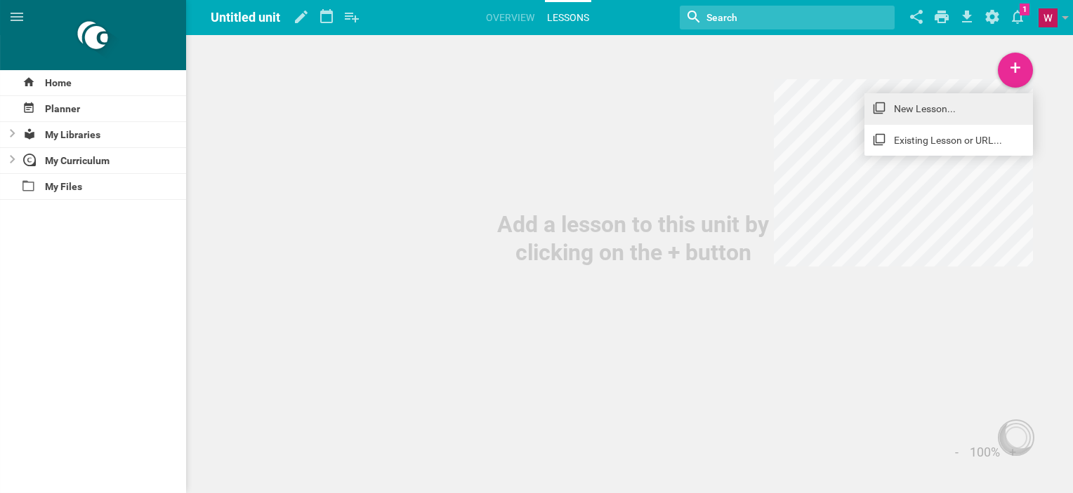
click at [921, 114] on link "New Lesson..." at bounding box center [948, 108] width 168 height 31
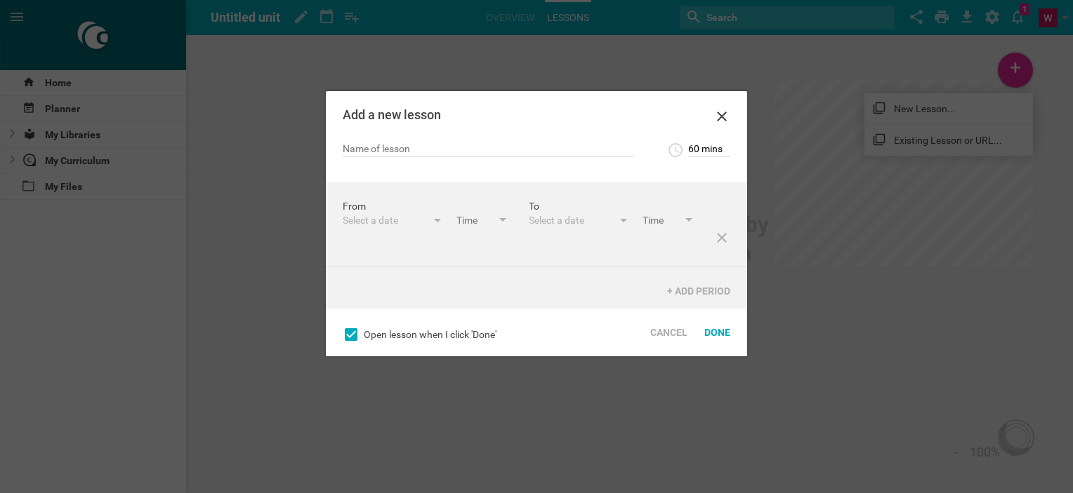
click at [719, 115] on icon at bounding box center [721, 116] width 17 height 17
